Goal: Task Accomplishment & Management: Complete application form

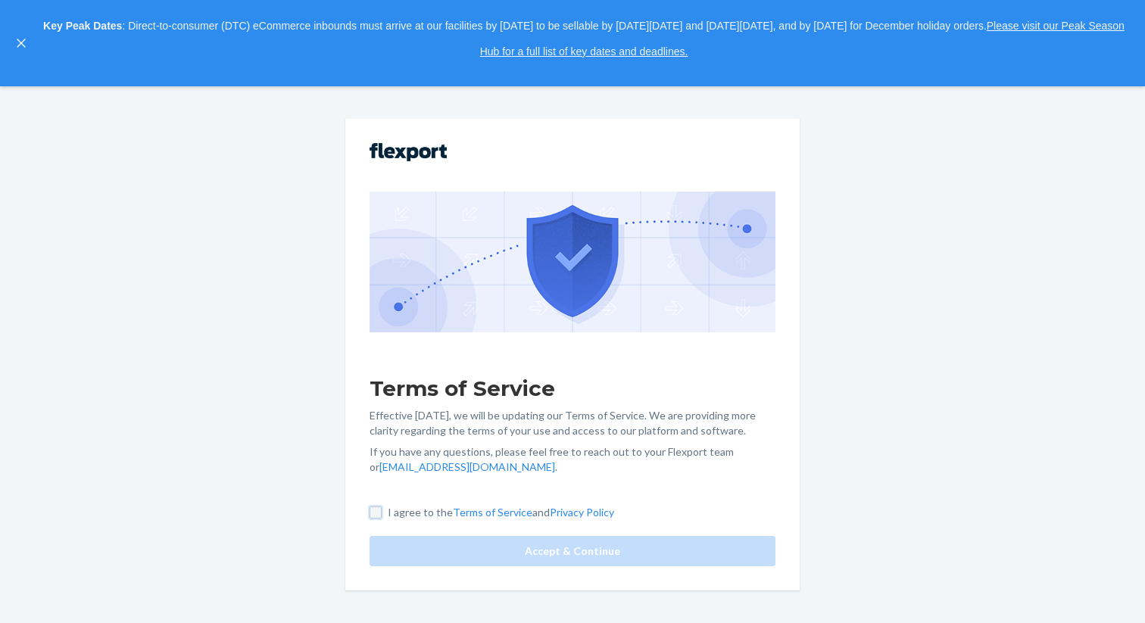
click at [371, 513] on input "I agree to the Terms of Service and Privacy Policy" at bounding box center [376, 513] width 12 height 12
checkbox input "true"
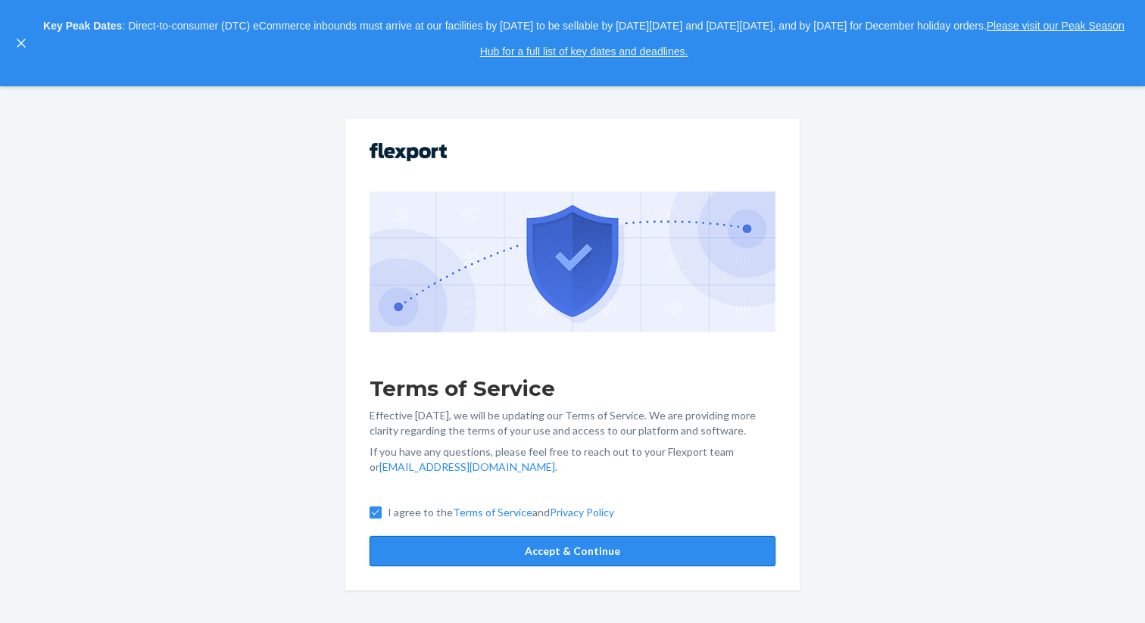
click at [454, 550] on button "Accept & Continue" at bounding box center [573, 551] width 406 height 30
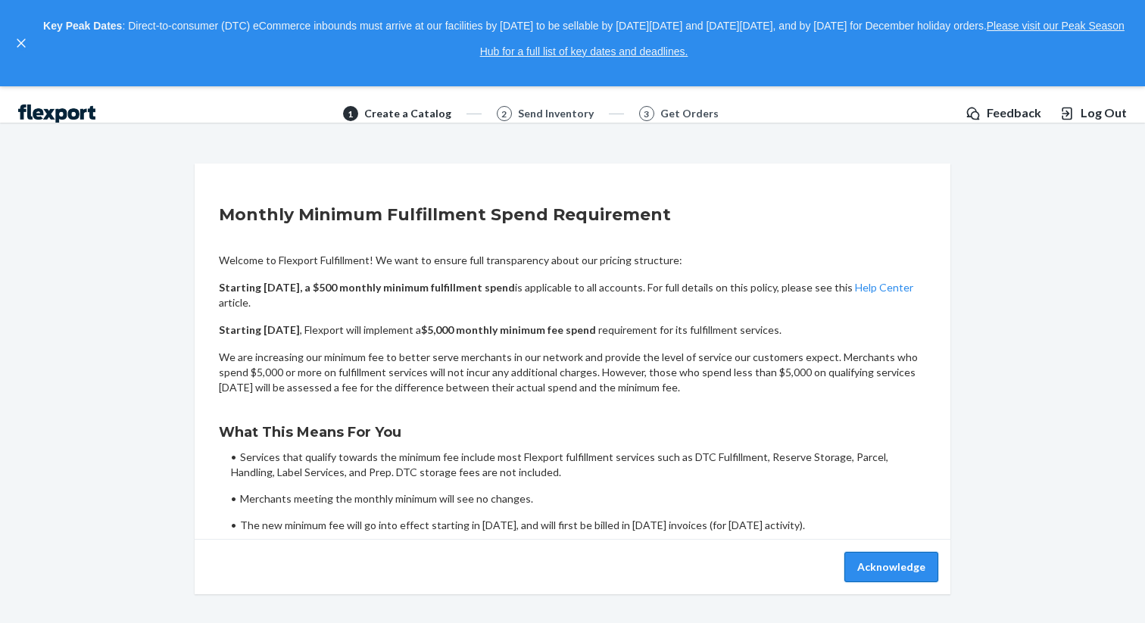
click at [873, 565] on button "Acknowledge" at bounding box center [891, 567] width 94 height 30
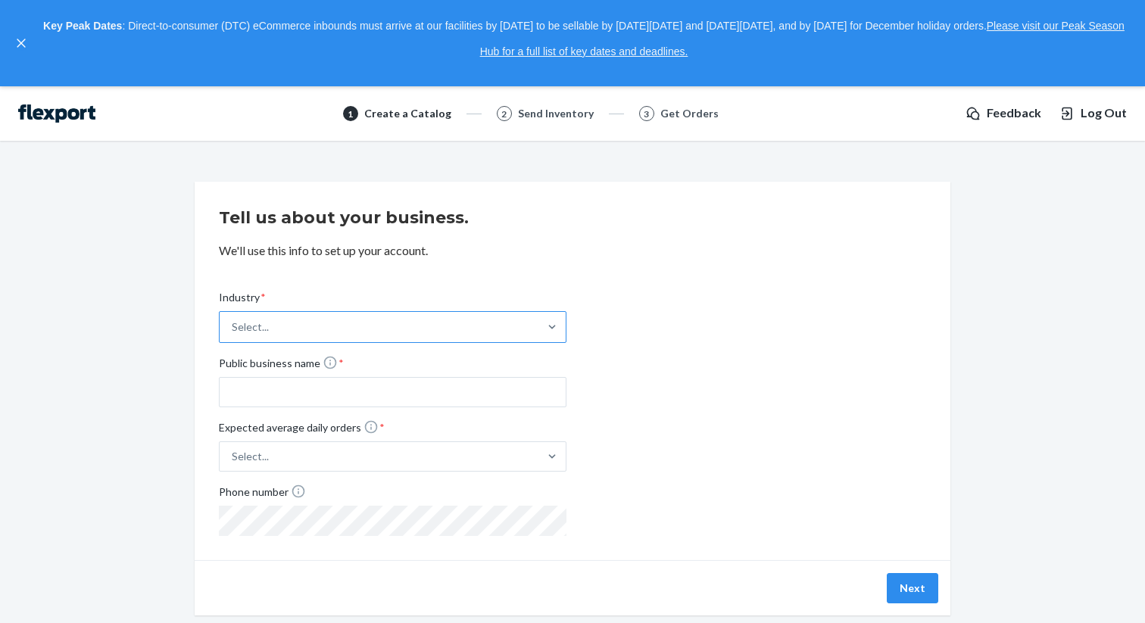
click at [434, 335] on div "Select..." at bounding box center [379, 327] width 319 height 30
click at [233, 335] on input "Industry * Select..." at bounding box center [233, 327] width 2 height 15
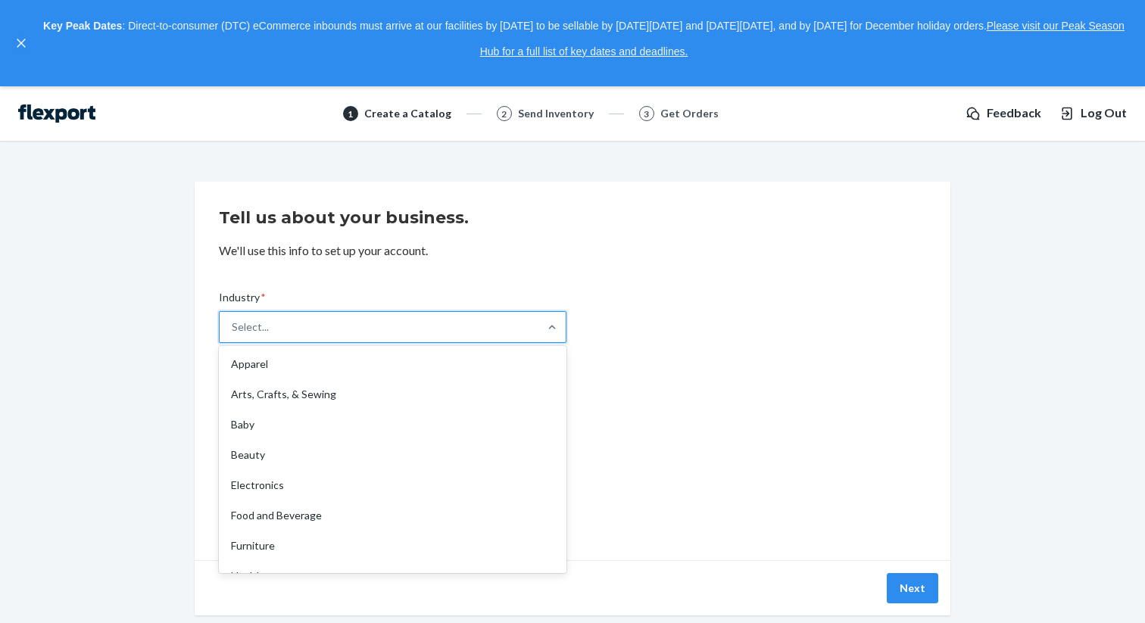
click at [607, 254] on p "We'll use this info to set up your account." at bounding box center [572, 250] width 707 height 17
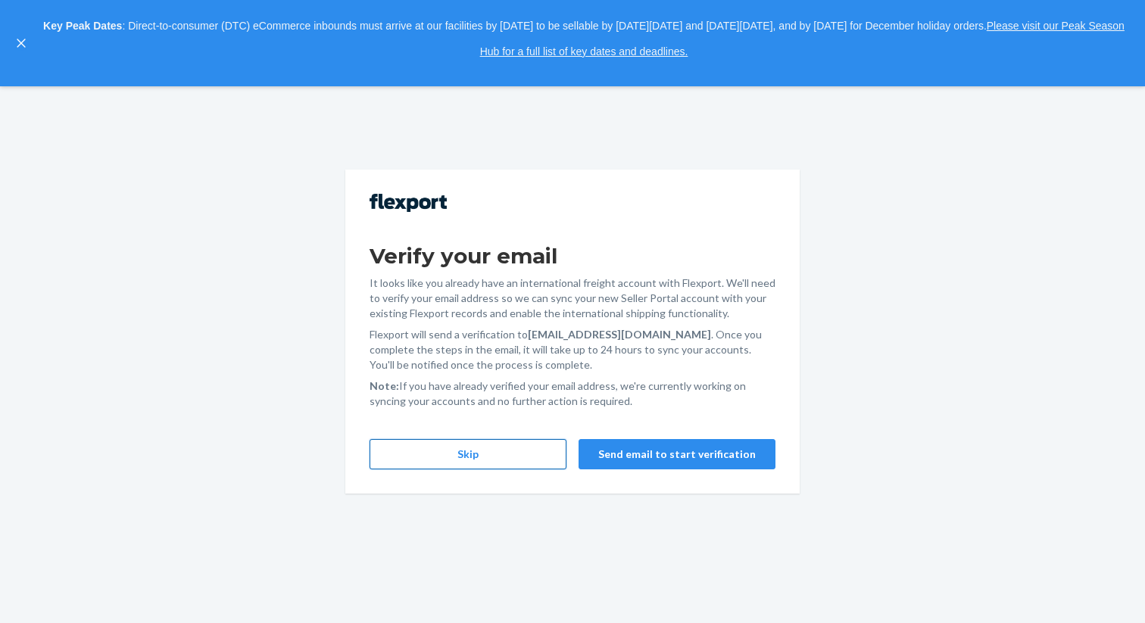
click at [494, 457] on button "Skip" at bounding box center [468, 454] width 197 height 30
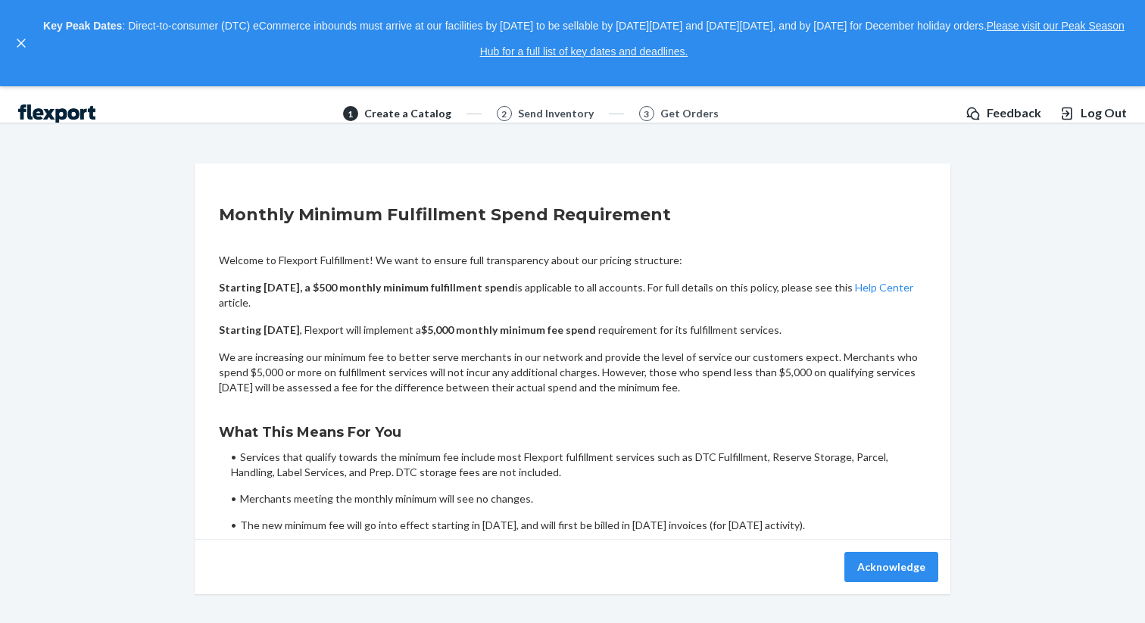
click at [1103, 121] on span "Log Out" at bounding box center [1104, 112] width 46 height 17
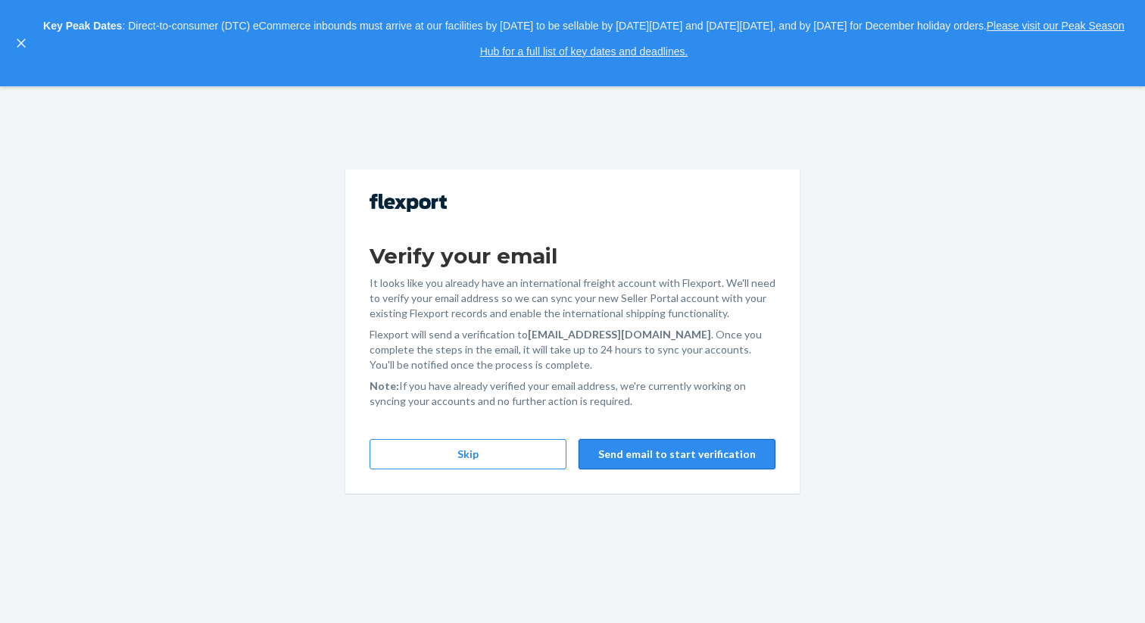
click at [671, 459] on button "Send email to start verification" at bounding box center [676, 454] width 197 height 30
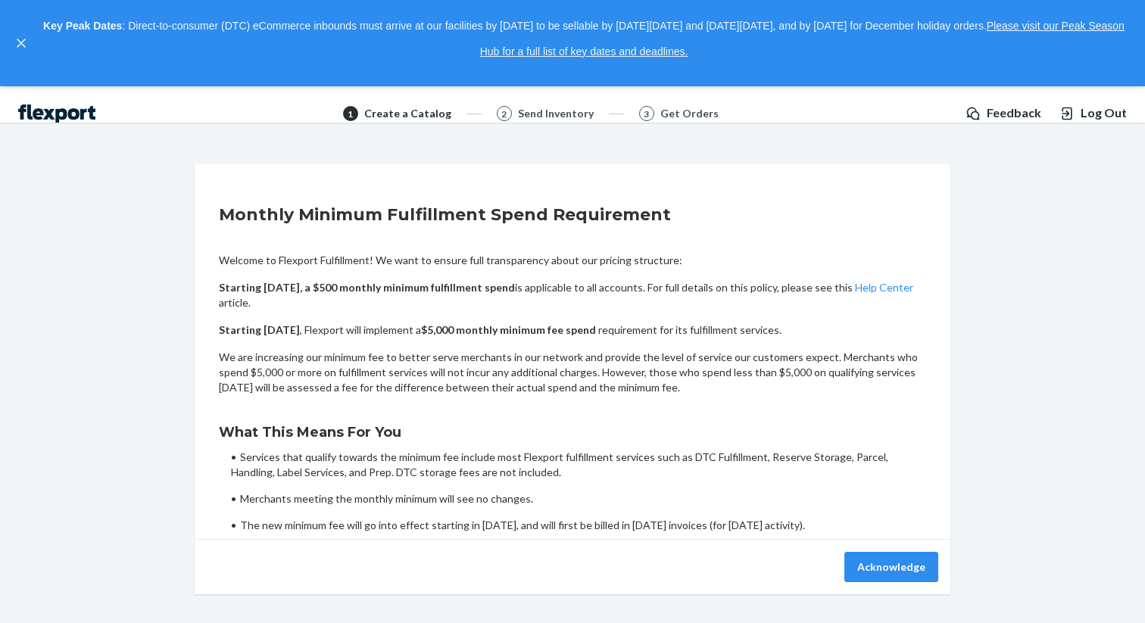
click at [431, 517] on ul "Services that qualify towards the minimum fee include most Flexport fulfillment…" at bounding box center [578, 491] width 695 height 83
click at [866, 555] on button "Acknowledge" at bounding box center [891, 567] width 94 height 30
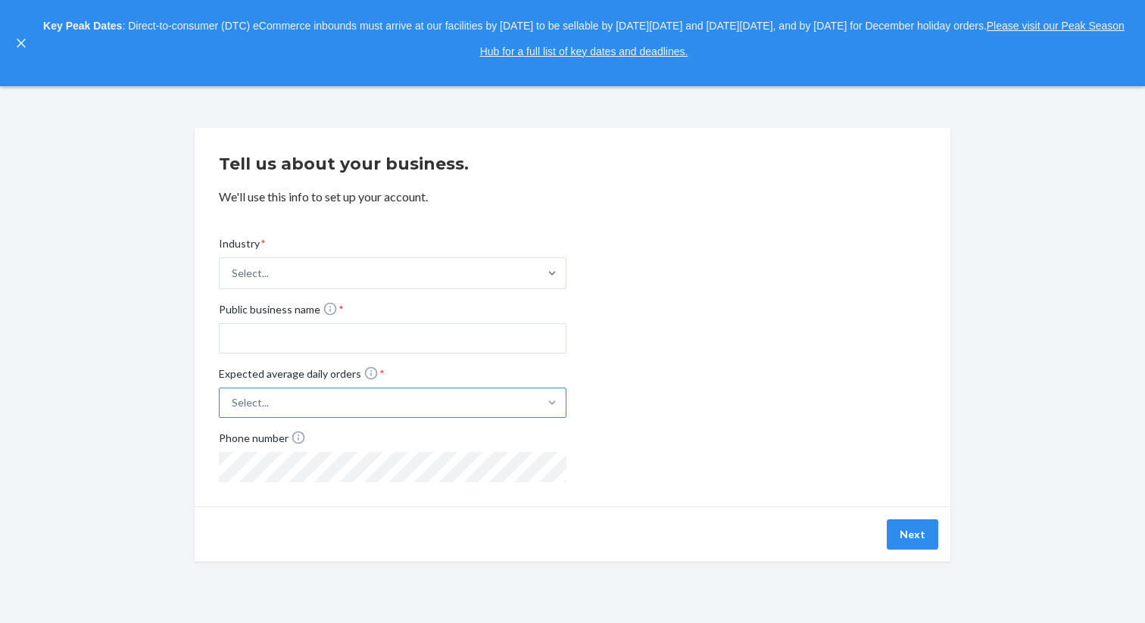
scroll to position [86, 0]
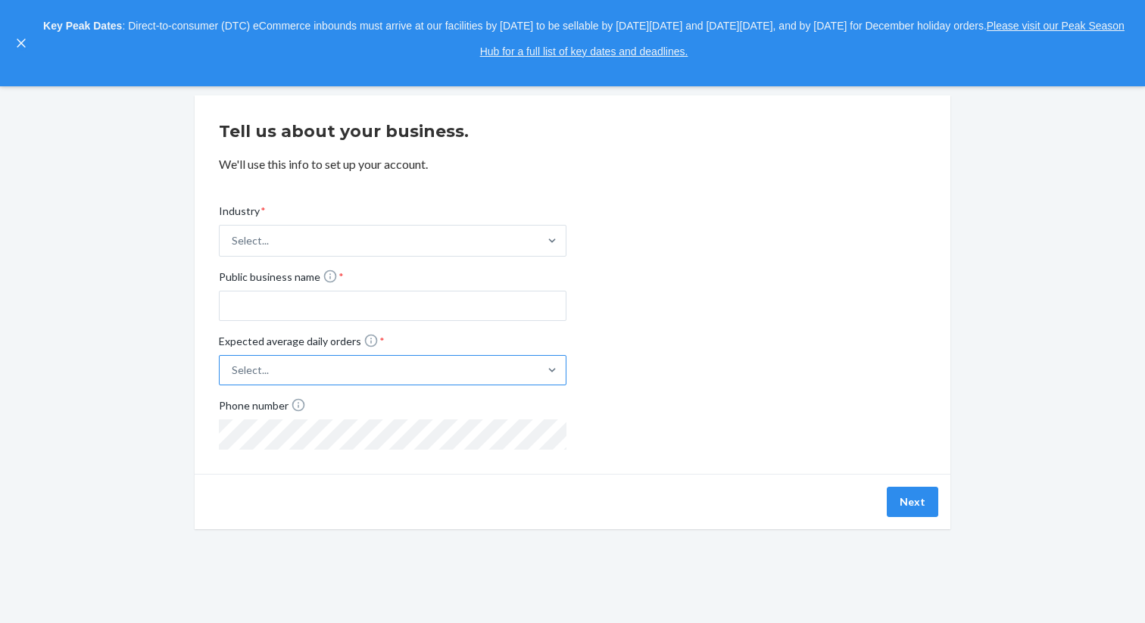
click at [542, 379] on div at bounding box center [551, 370] width 27 height 29
click at [157, 370] on input "Expected average daily orders * Select..." at bounding box center [157, 370] width 0 height 0
click at [691, 341] on div "Industry * Select... Public business name * Expected average daily orders * opt…" at bounding box center [572, 314] width 707 height 270
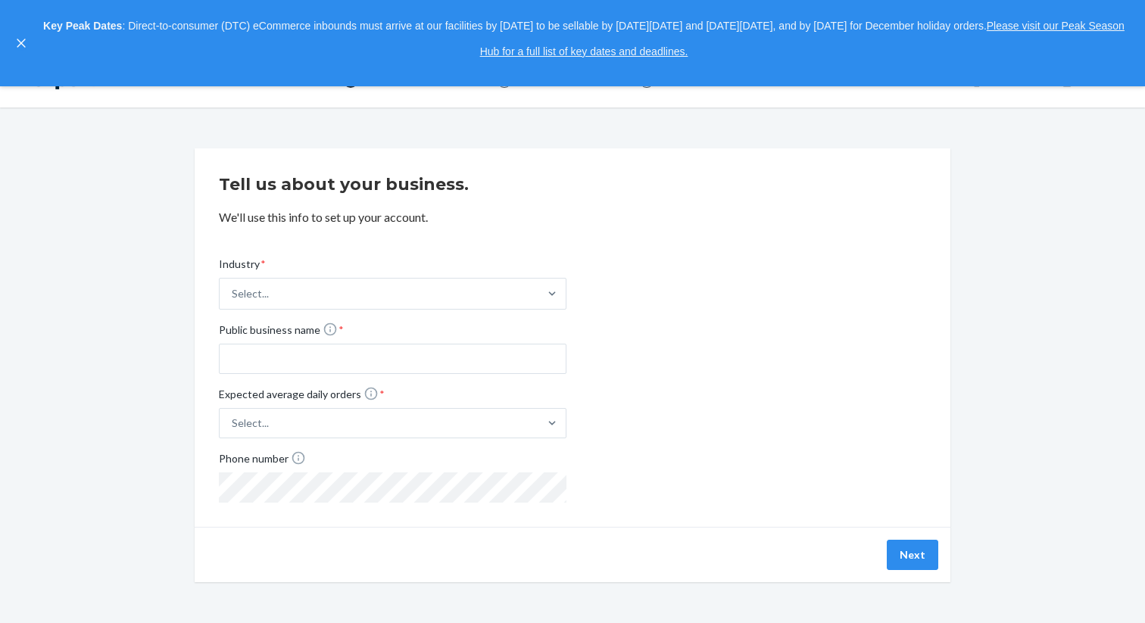
scroll to position [0, 0]
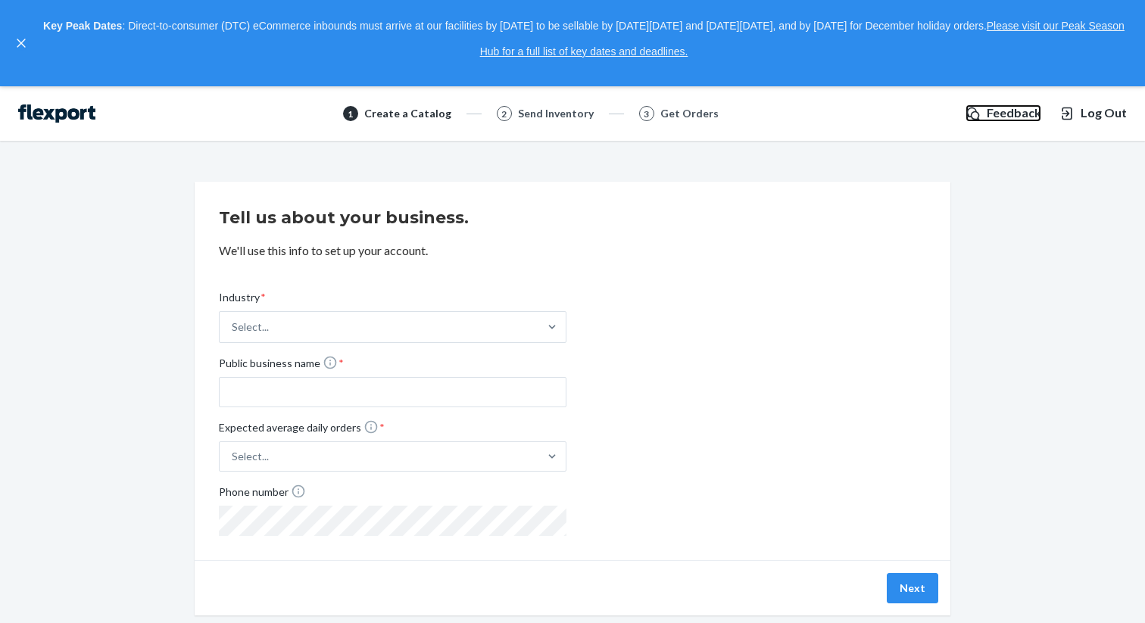
click at [1025, 118] on span "Feedback" at bounding box center [1014, 112] width 55 height 17
click at [536, 124] on div "1 Create a Catalog 2 Send Inventory 3 Get Orders Feedback Log Out" at bounding box center [572, 113] width 1145 height 55
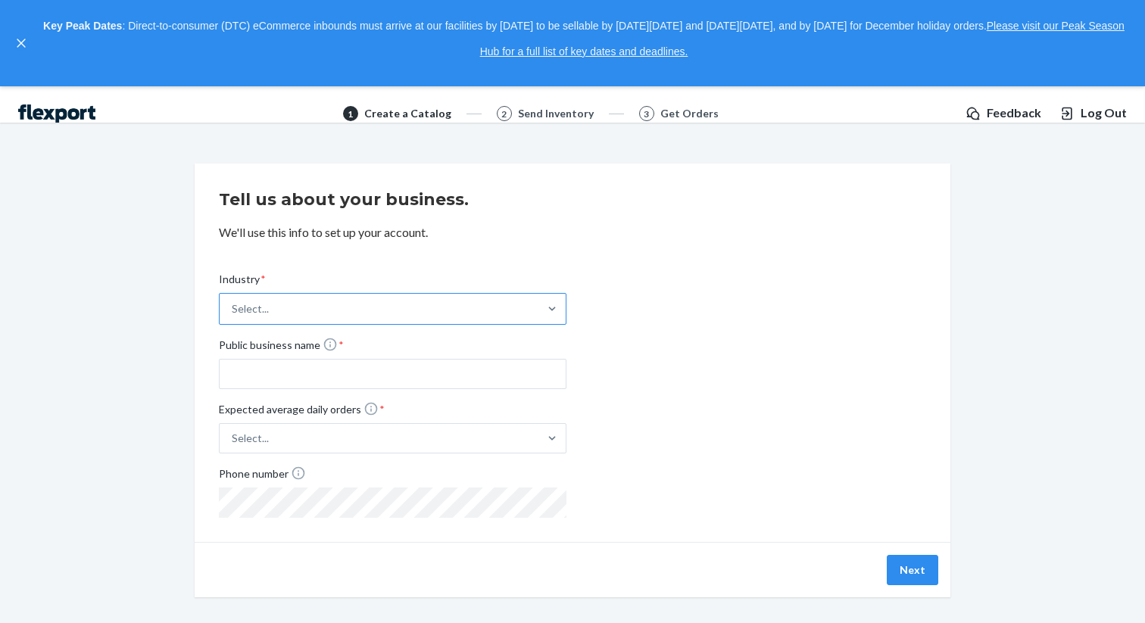
click at [311, 302] on div "Select..." at bounding box center [379, 309] width 319 height 30
click at [233, 302] on input "Industry * Select..." at bounding box center [233, 308] width 2 height 15
type input "frei"
